Goal: Task Accomplishment & Management: Manage account settings

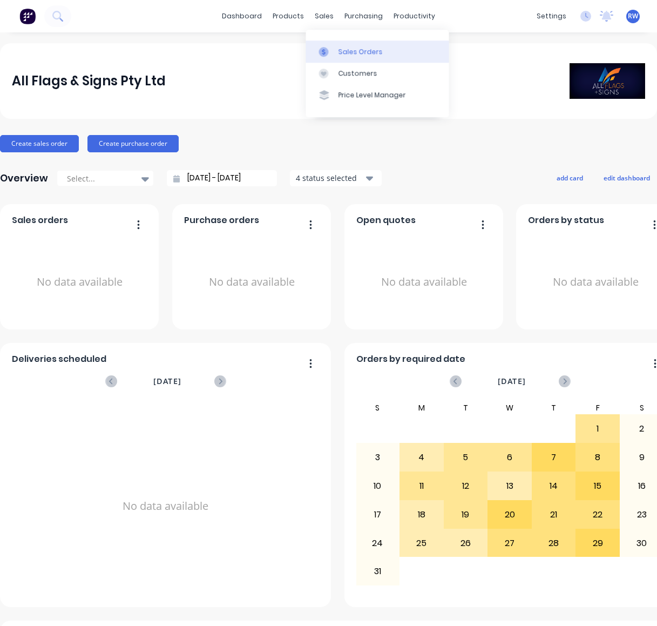
click at [354, 49] on div "Sales Orders" at bounding box center [360, 52] width 44 height 10
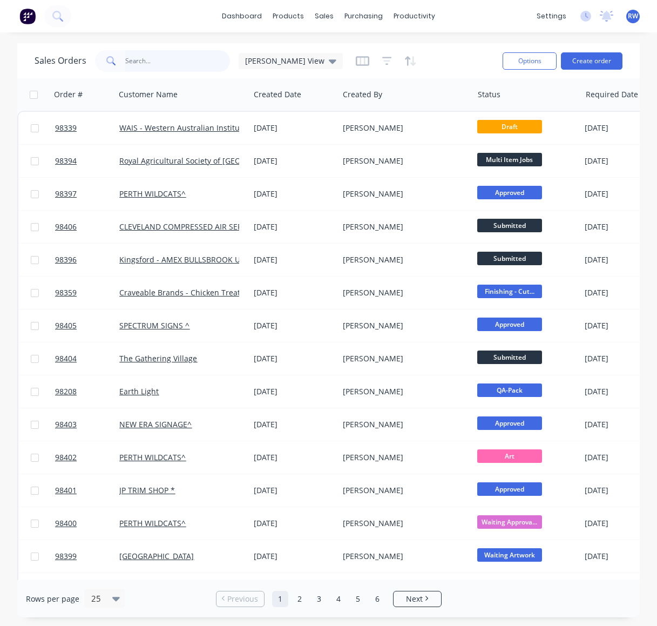
click at [196, 61] on input "text" at bounding box center [177, 61] width 105 height 22
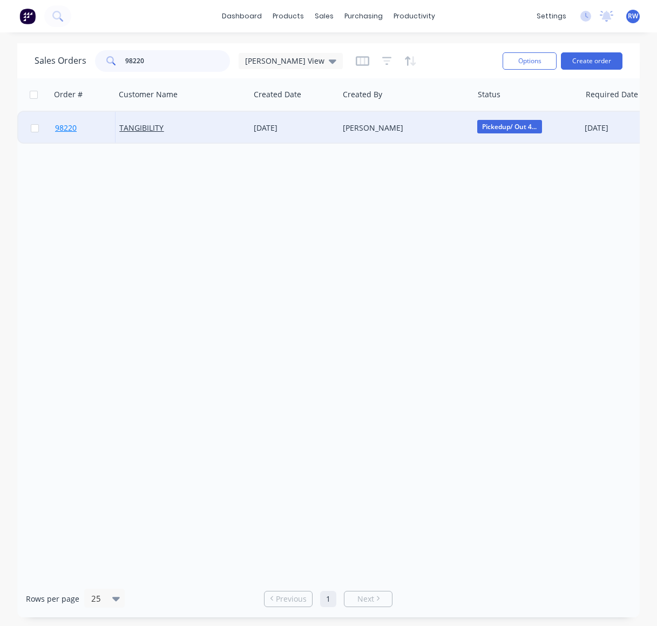
type input "98220"
click at [62, 127] on span "98220" at bounding box center [66, 128] width 22 height 11
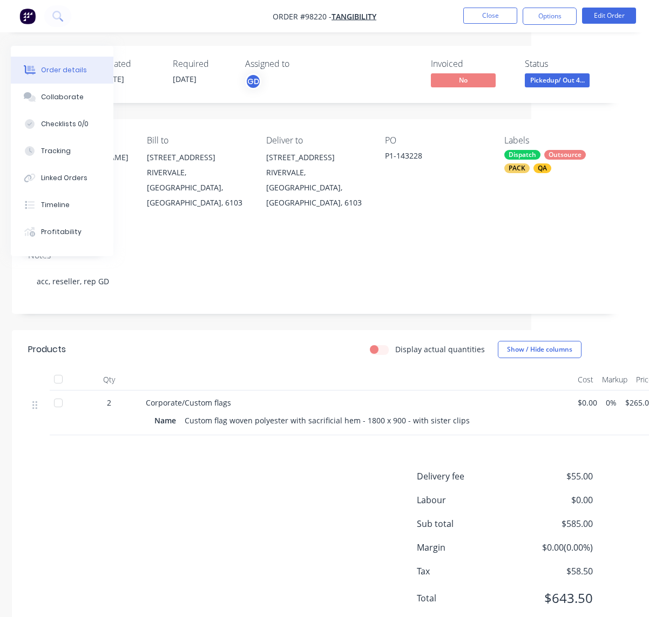
scroll to position [0, 162]
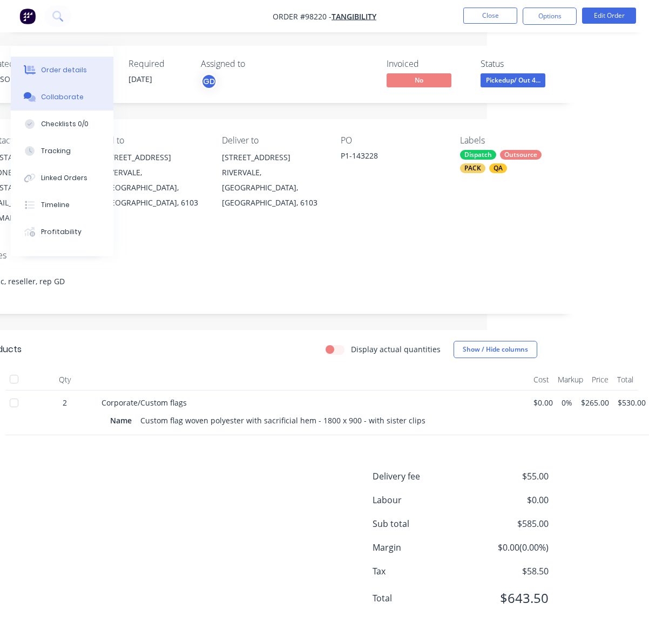
click at [57, 98] on div "Collaborate" at bounding box center [62, 97] width 43 height 10
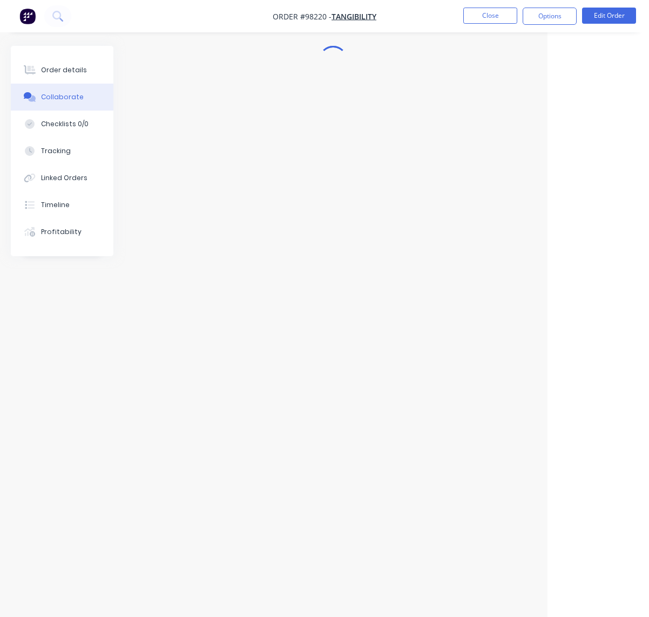
scroll to position [0, 101]
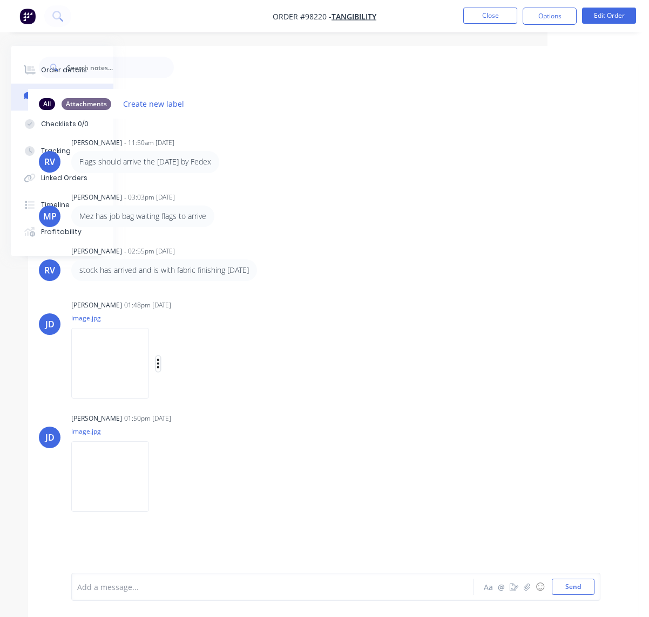
click at [159, 365] on icon "button" at bounding box center [158, 364] width 2 height 10
click at [212, 396] on button "Download" at bounding box center [228, 392] width 121 height 24
click at [160, 478] on icon "button" at bounding box center [158, 477] width 3 height 12
click at [205, 501] on button "Download" at bounding box center [228, 506] width 121 height 24
click at [497, 16] on button "Close" at bounding box center [490, 16] width 54 height 16
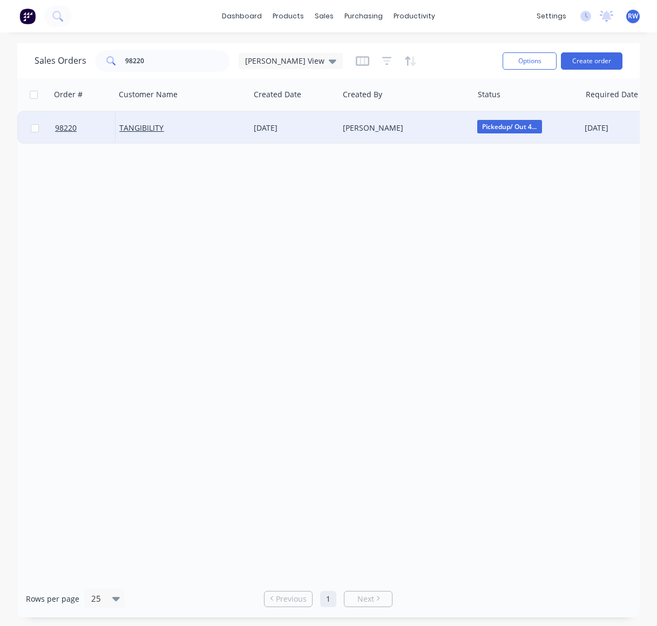
click at [36, 130] on input "checkbox" at bounding box center [35, 128] width 8 height 8
checkbox input "true"
click at [511, 64] on button "Options" at bounding box center [529, 60] width 54 height 17
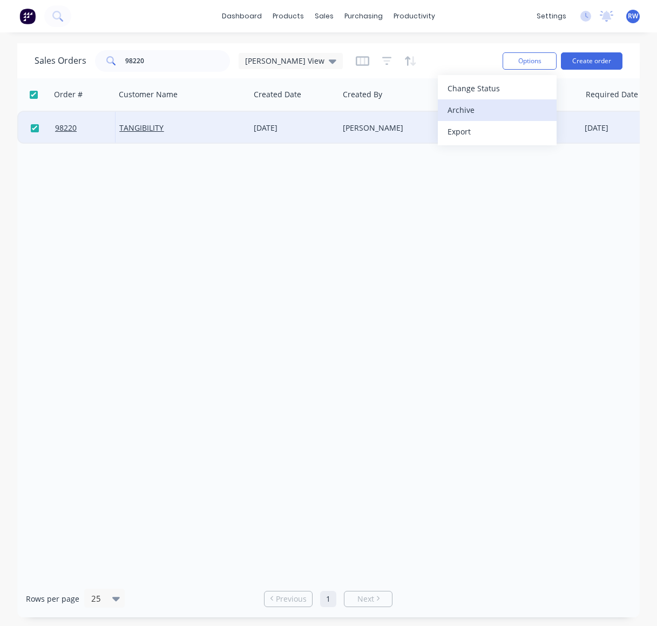
click at [459, 108] on div "Archive" at bounding box center [496, 110] width 99 height 16
checkbox input "false"
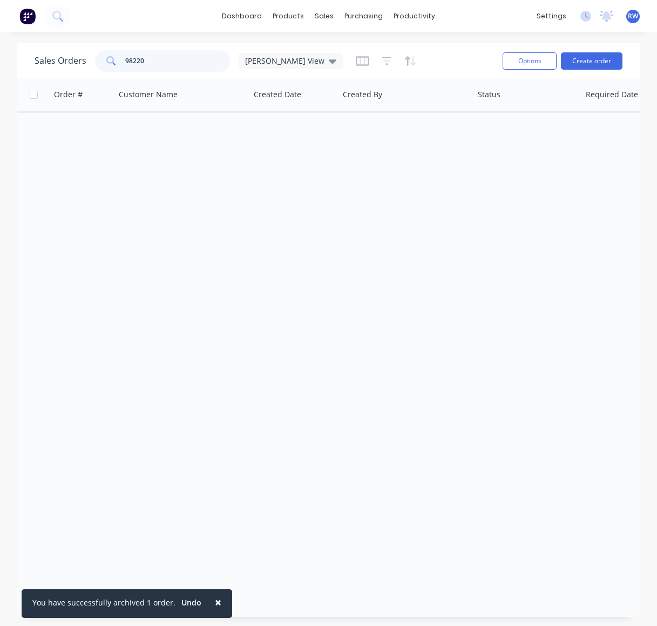
drag, startPoint x: 162, startPoint y: 63, endPoint x: 117, endPoint y: 60, distance: 45.5
click at [125, 60] on input "98220" at bounding box center [177, 61] width 105 height 22
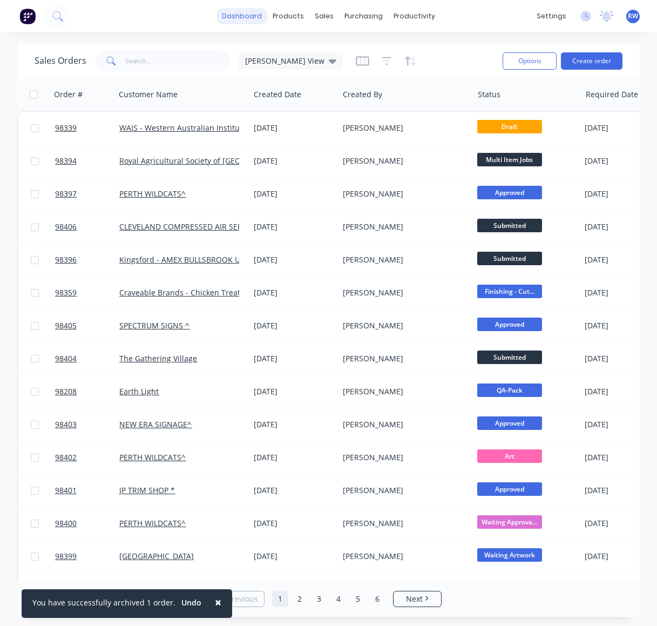
click at [241, 15] on link "dashboard" at bounding box center [241, 16] width 51 height 16
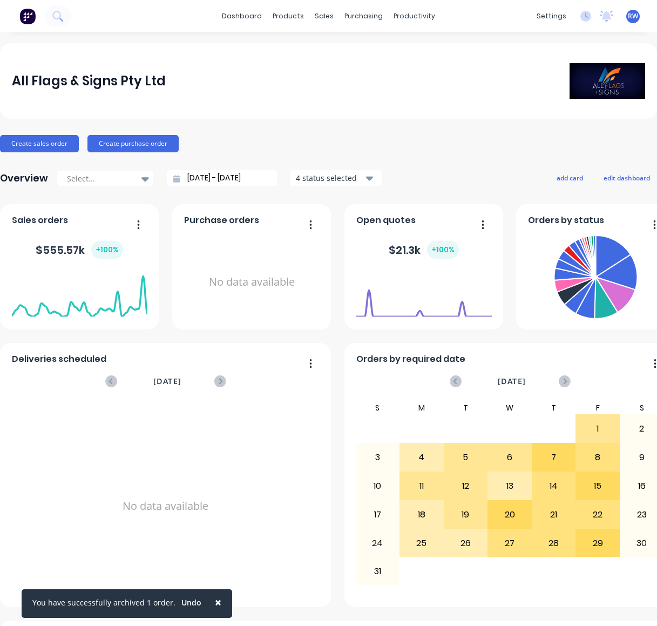
click at [511, 219] on div "Orders by status" at bounding box center [595, 223] width 135 height 16
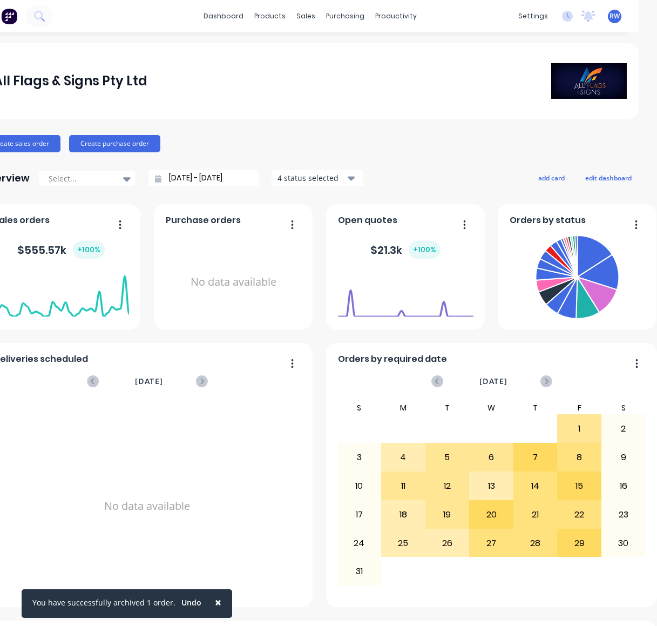
click at [511, 224] on icon "button" at bounding box center [636, 224] width 3 height 11
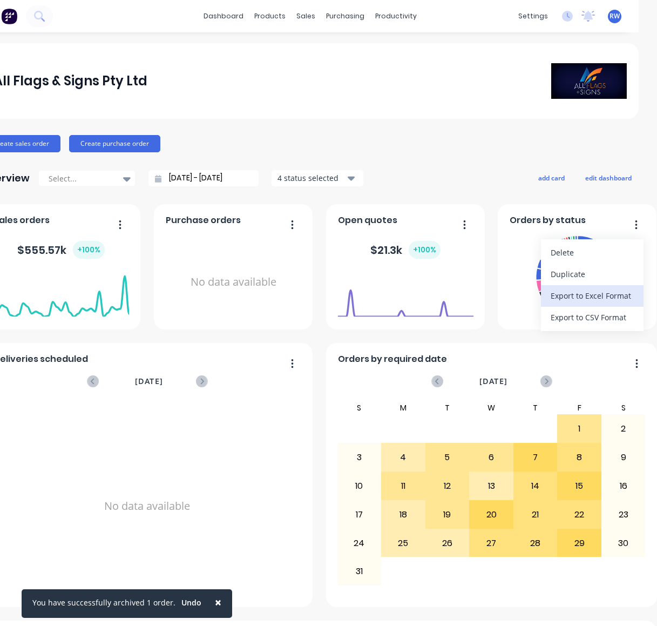
click at [511, 299] on div "Export to Excel Format" at bounding box center [592, 296] width 83 height 16
